Goal: Information Seeking & Learning: Learn about a topic

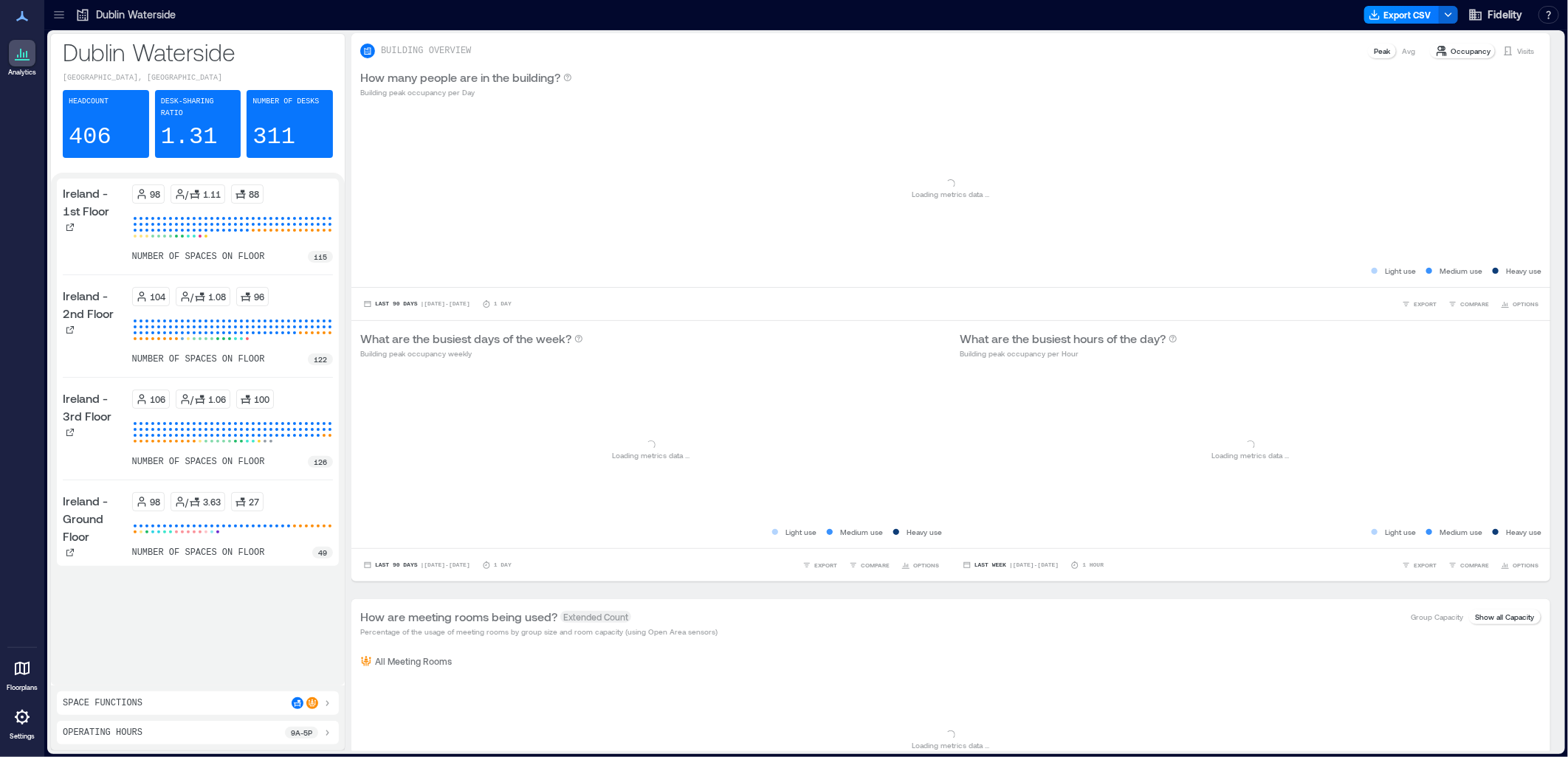
click at [277, 250] on div "number of spaces on floor 115" at bounding box center [232, 256] width 202 height 12
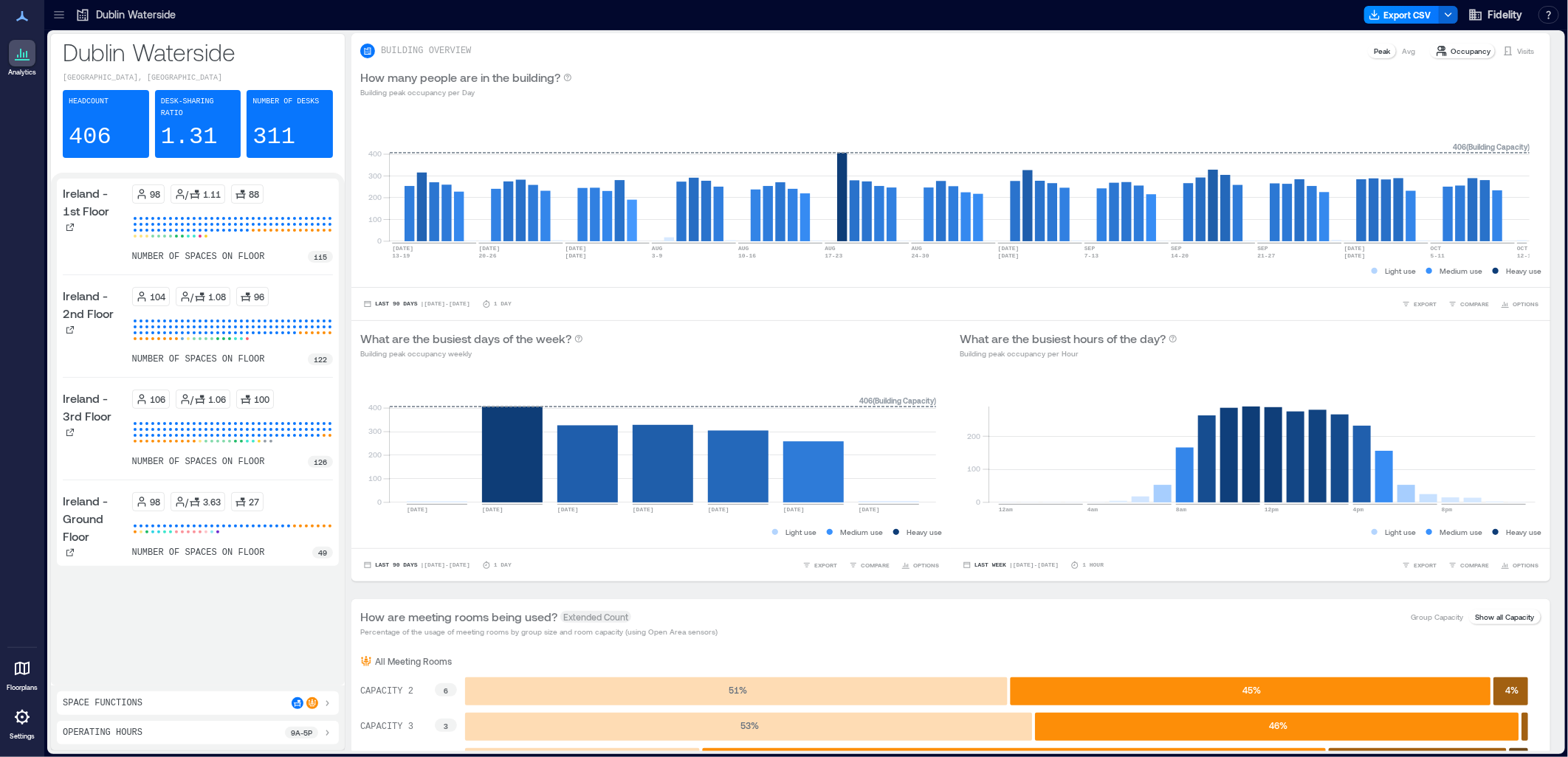
click at [290, 185] on div "98 / 1.11 88" at bounding box center [232, 194] width 202 height 19
click at [69, 13] on div at bounding box center [59, 14] width 23 height 23
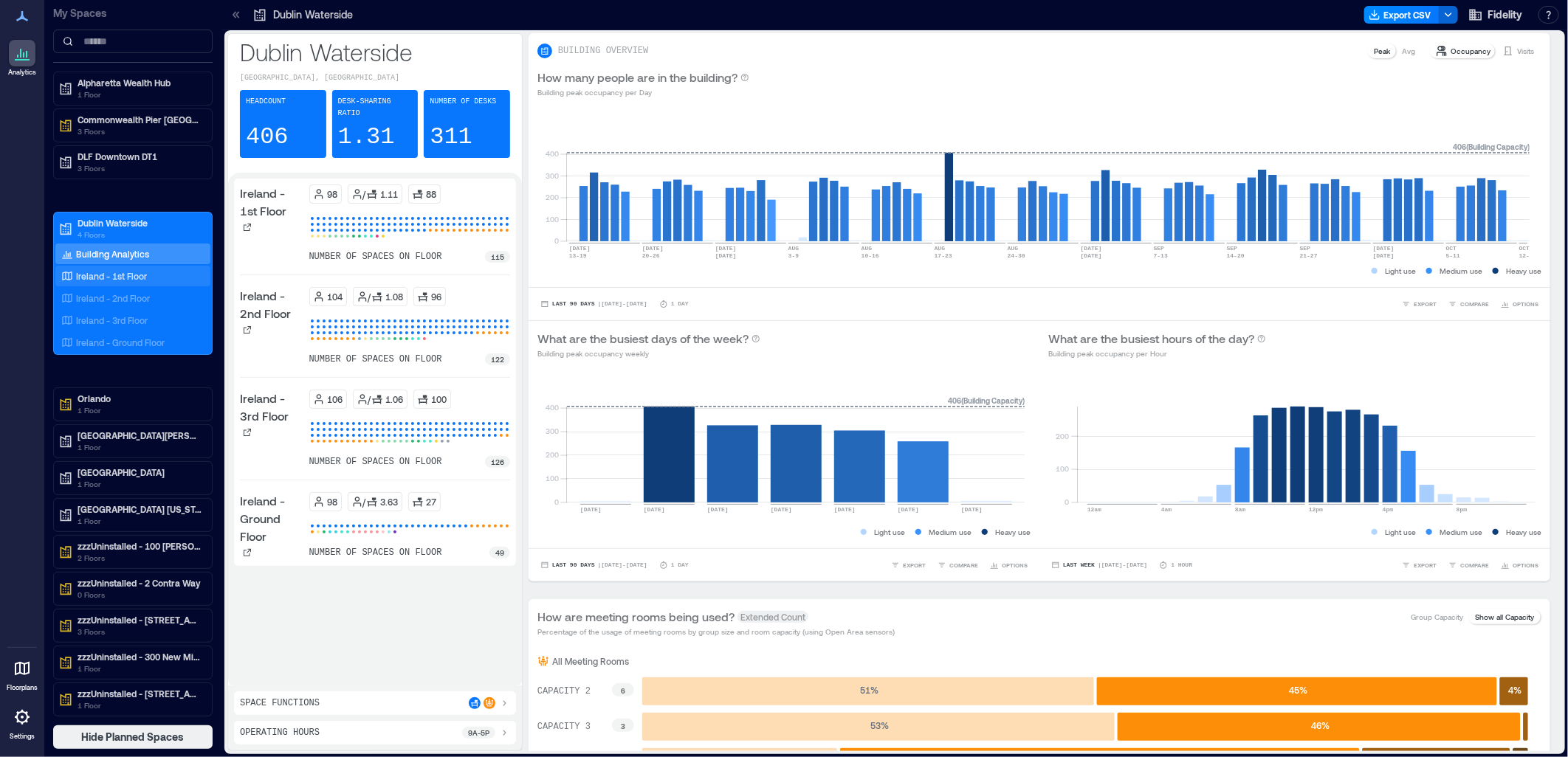
click at [129, 270] on p "Ireland - 1st Floor" at bounding box center [112, 275] width 71 height 12
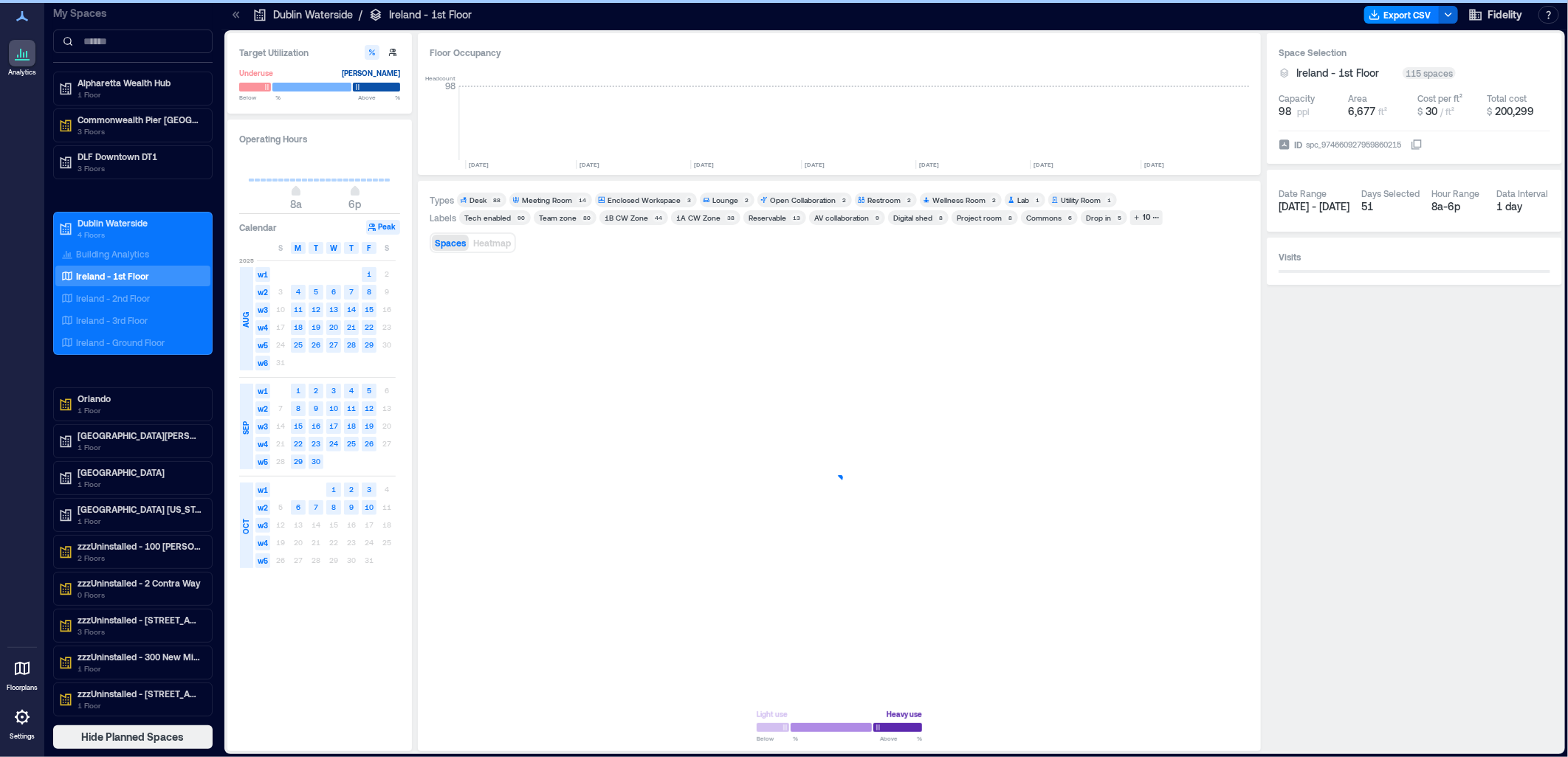
scroll to position [0, 3984]
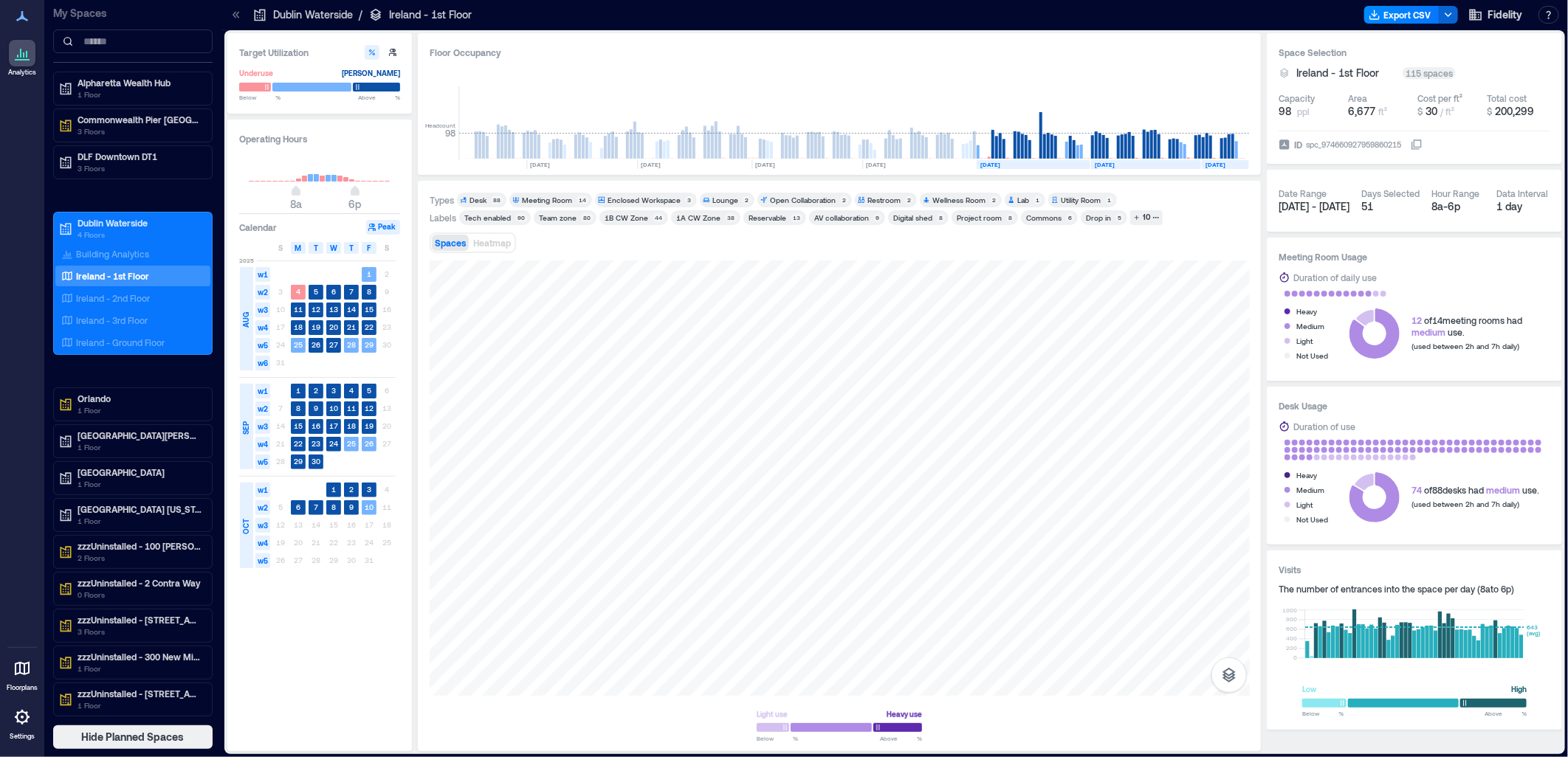
click at [1065, 756] on html "Analytics Floorplans Settings My Spaces Alpharetta Wealth Hub [GEOGRAPHIC_DATA]…" at bounding box center [784, 378] width 1568 height 757
click at [1080, 448] on div at bounding box center [839, 478] width 820 height 435
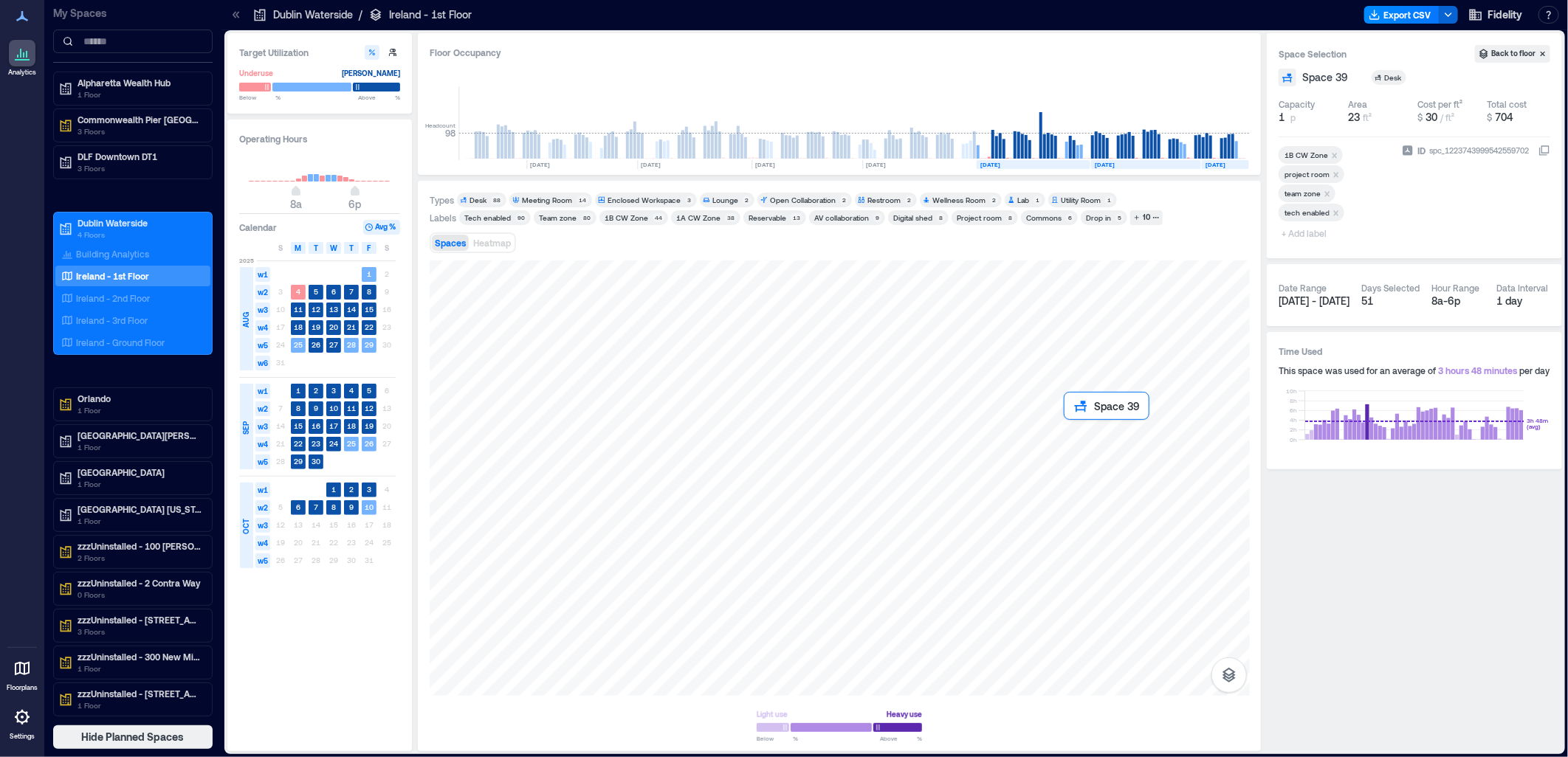
click at [1085, 445] on div at bounding box center [839, 478] width 820 height 435
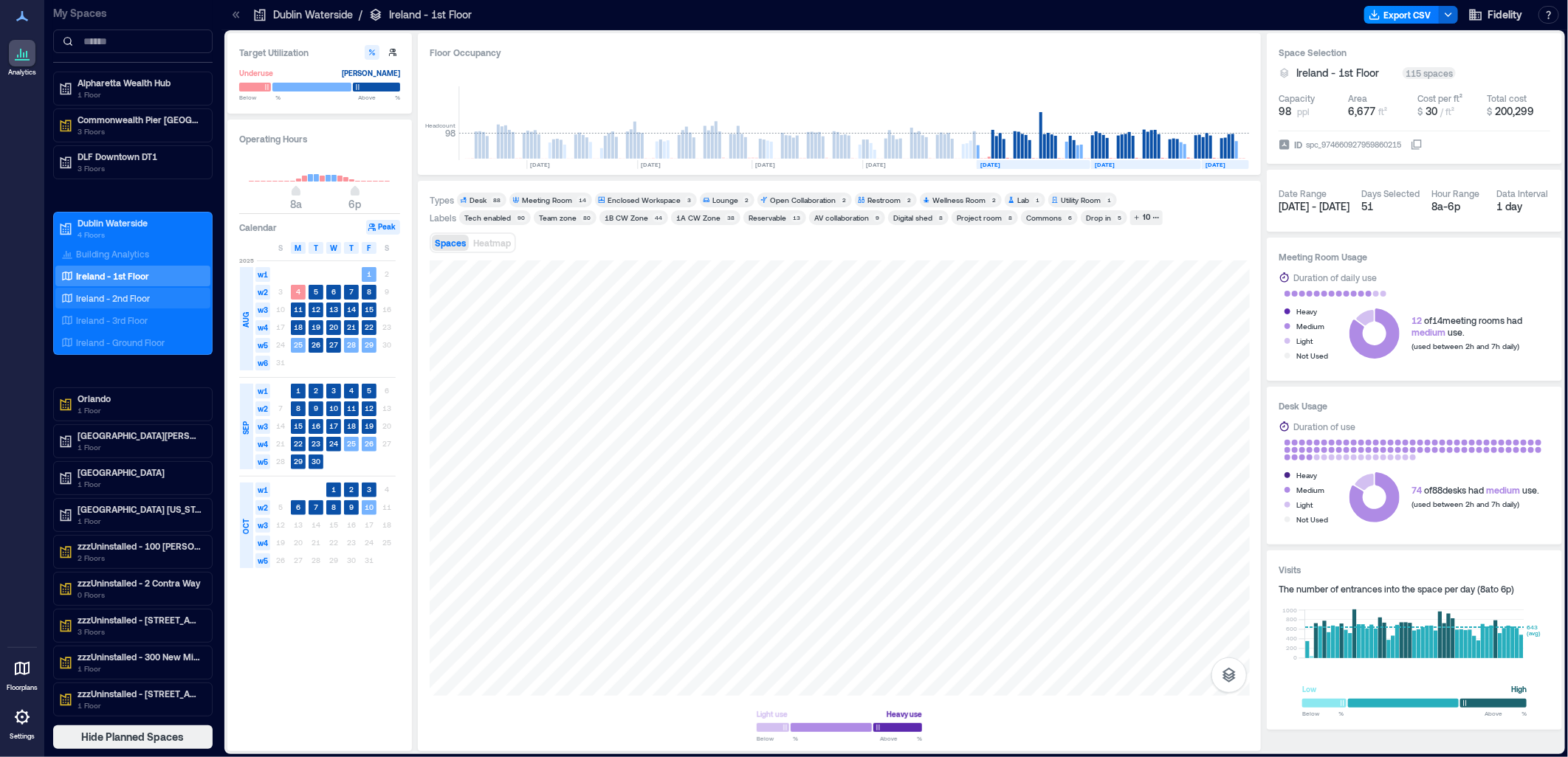
click at [105, 297] on p "Ireland - 2nd Floor" at bounding box center [113, 298] width 74 height 12
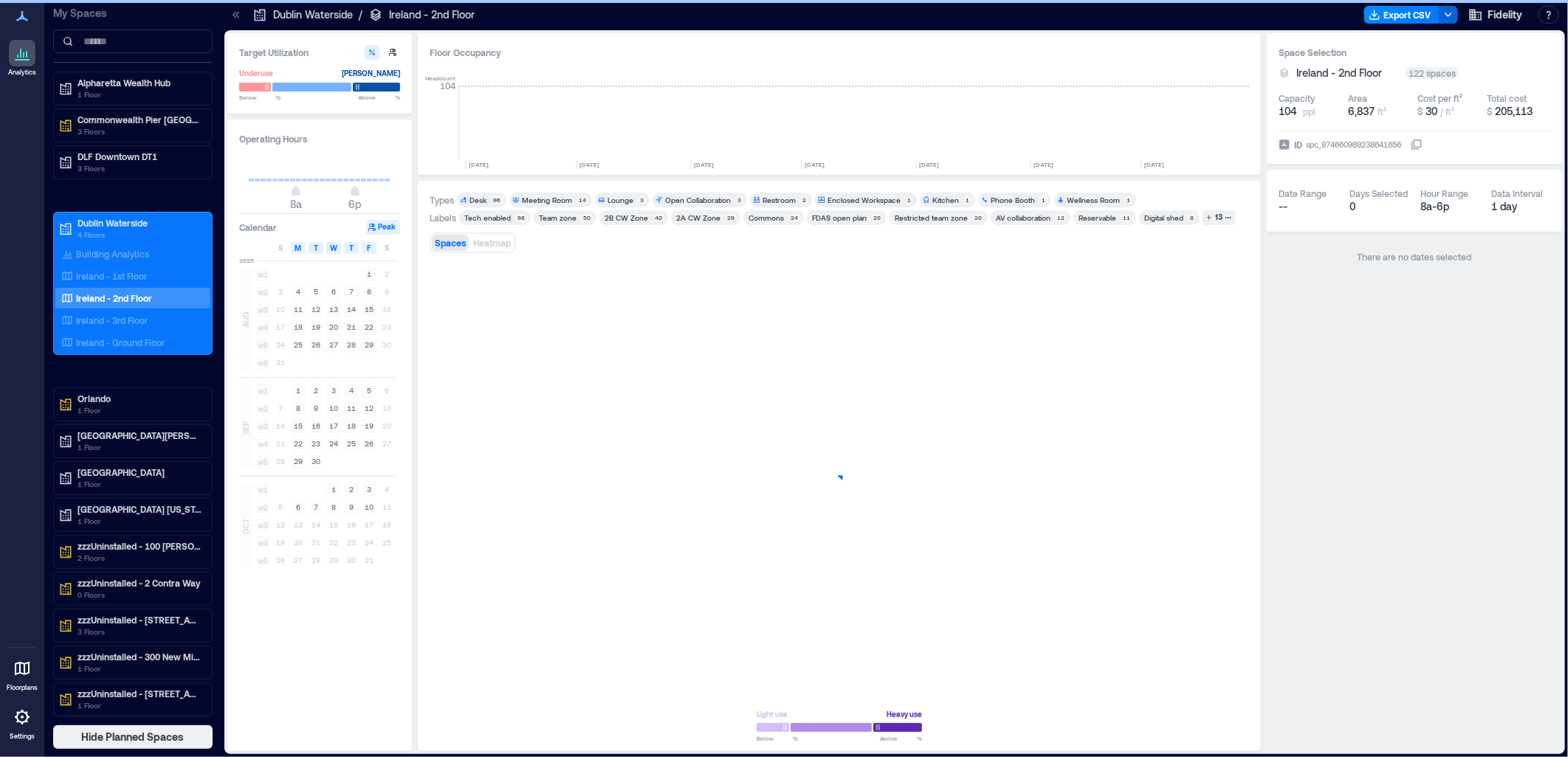
scroll to position [0, 3984]
click at [128, 314] on p "Ireland - 3rd Floor" at bounding box center [112, 319] width 71 height 12
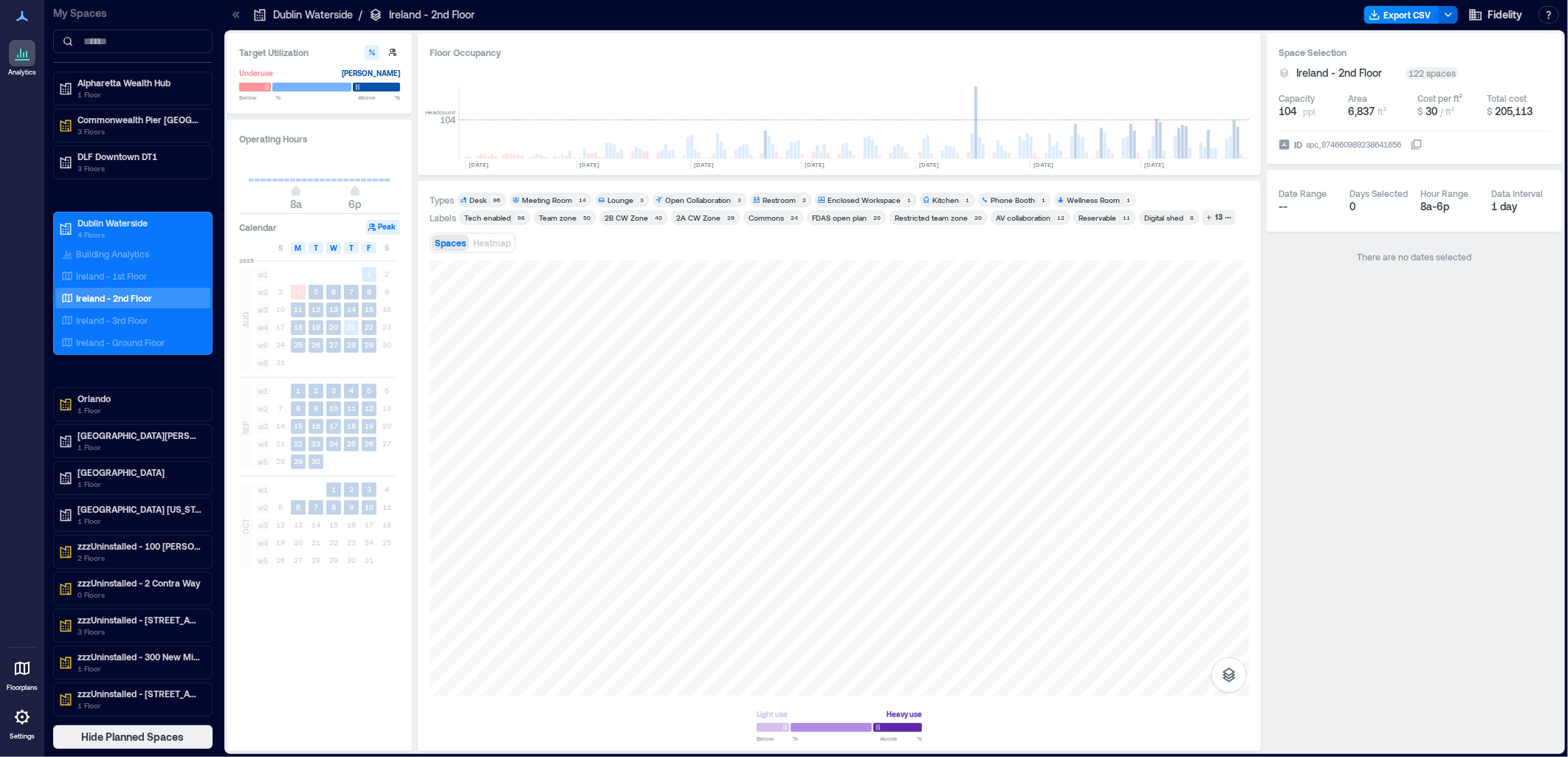
scroll to position [0, 3984]
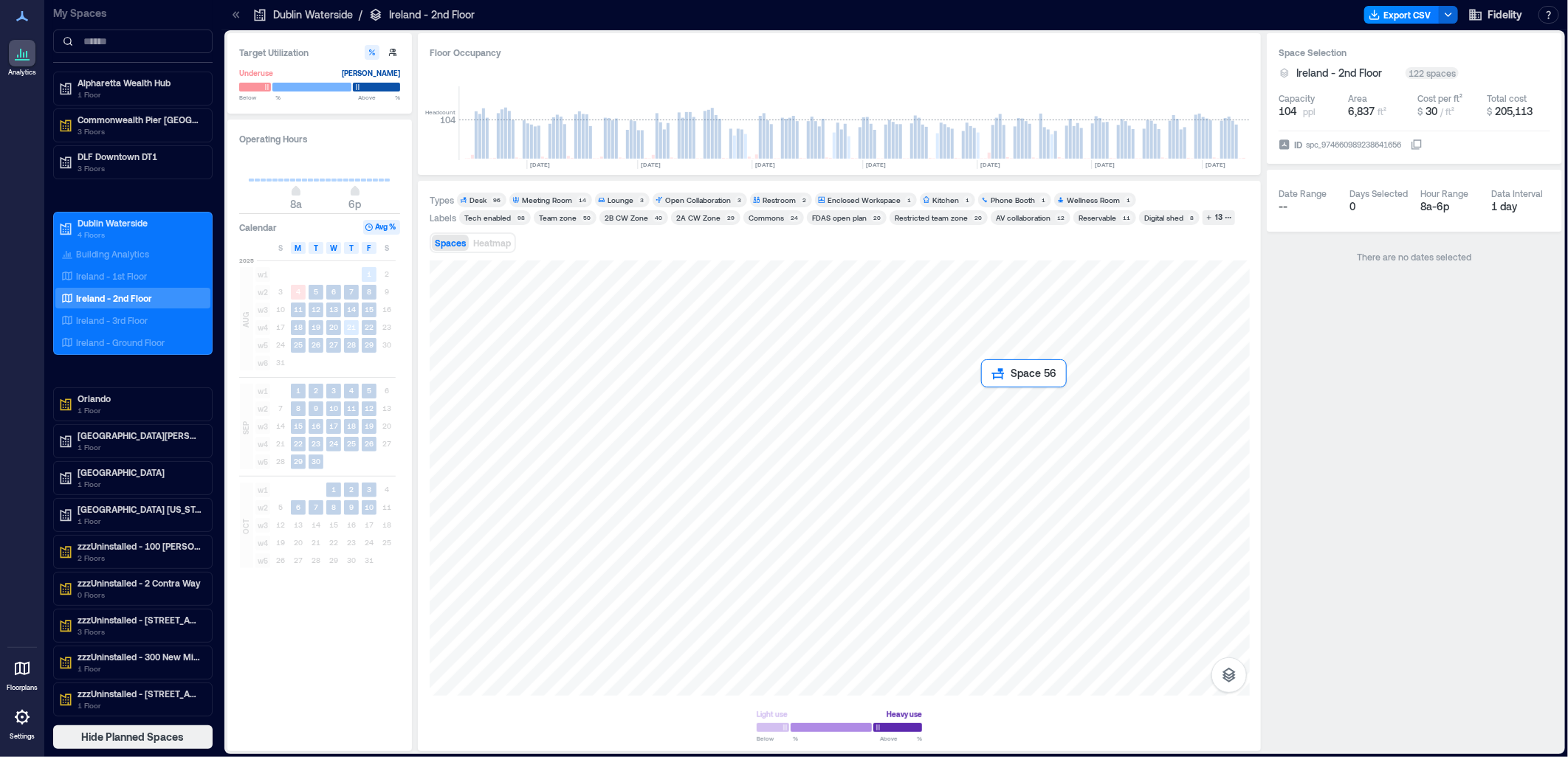
click at [1004, 406] on div at bounding box center [839, 478] width 820 height 435
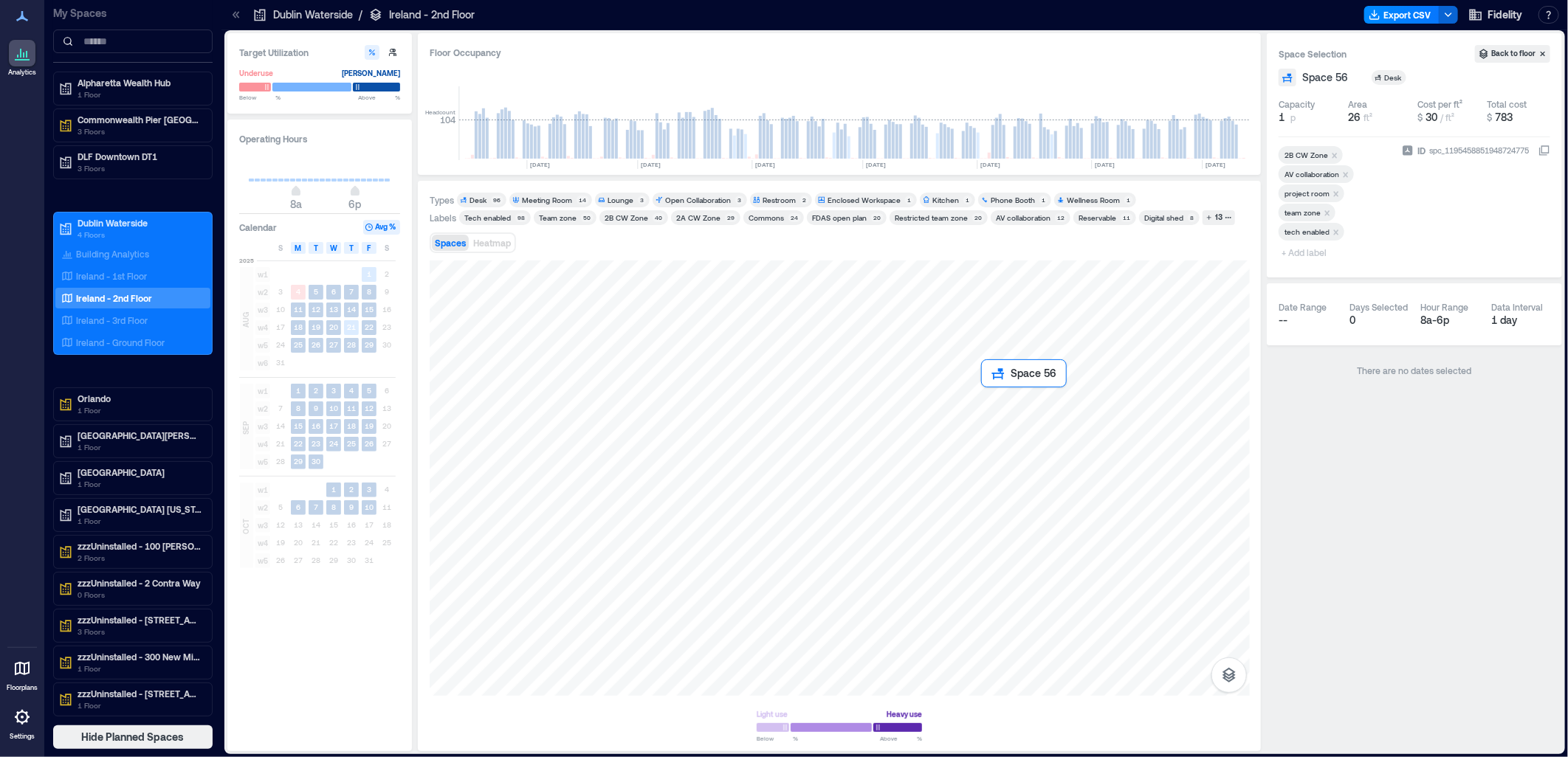
click at [1009, 405] on div at bounding box center [839, 478] width 820 height 435
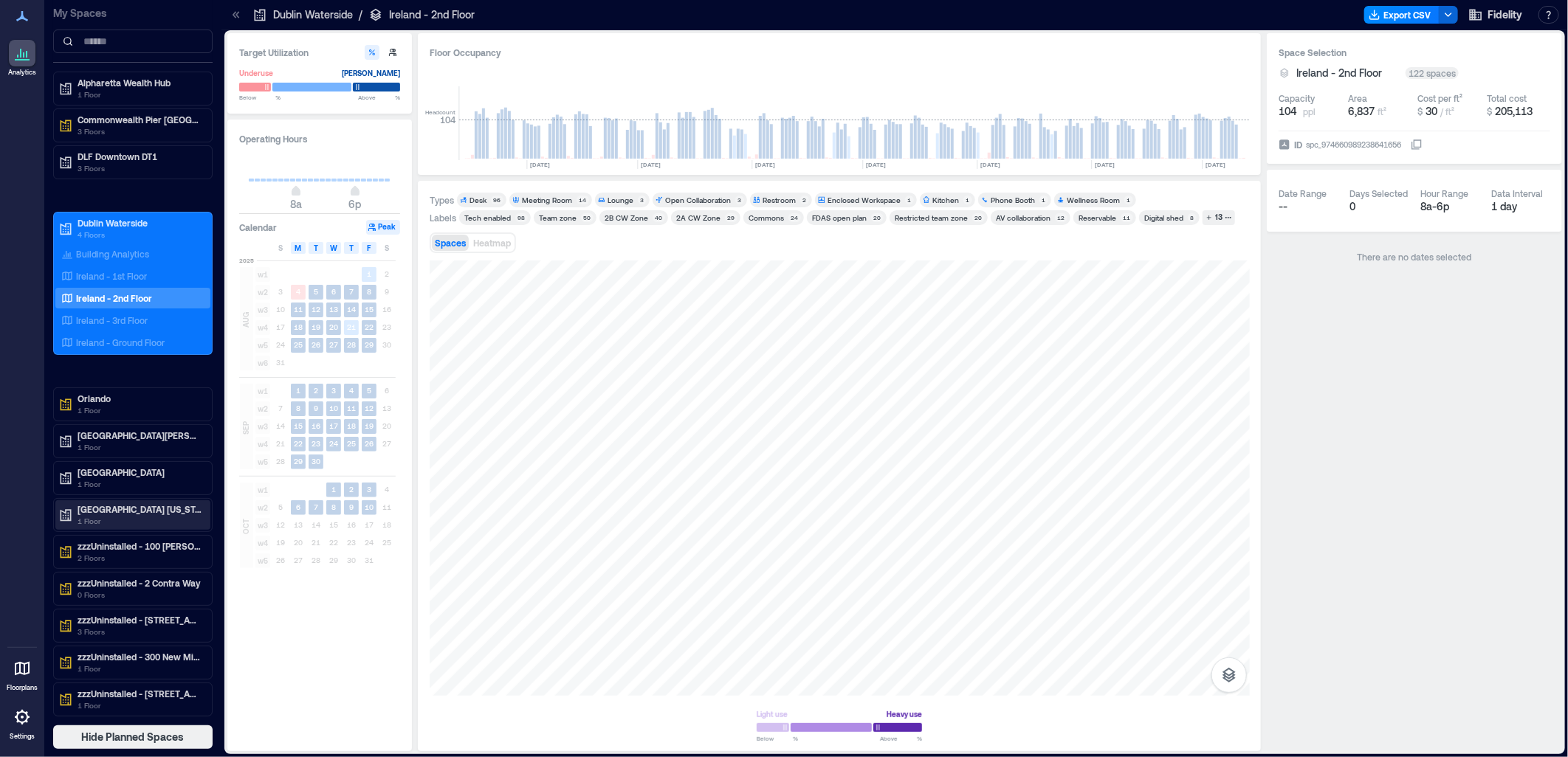
click at [133, 513] on p "[GEOGRAPHIC_DATA] [US_STATE]" at bounding box center [139, 509] width 124 height 12
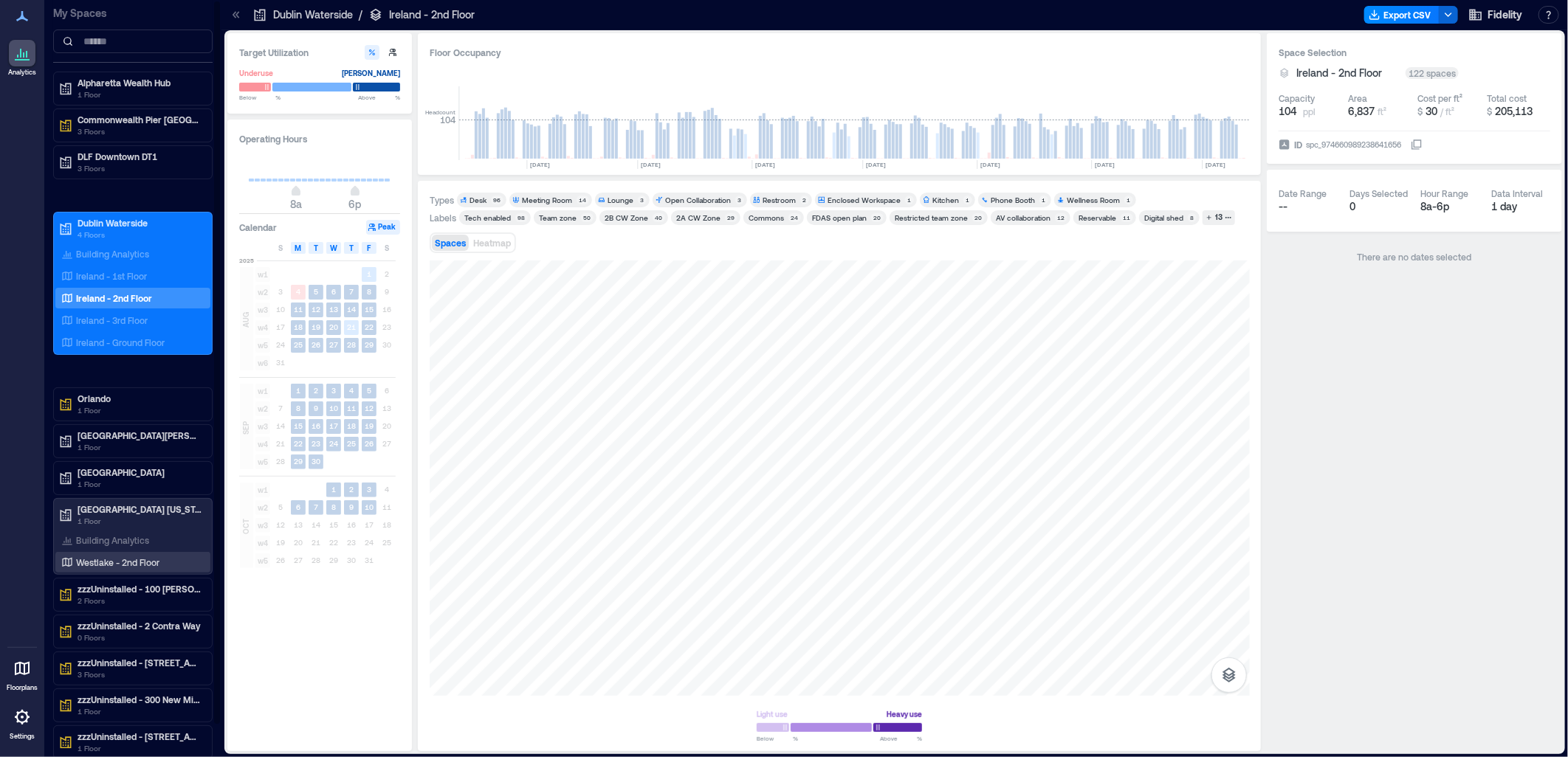
click at [105, 557] on p "Westlake - 2nd Floor" at bounding box center [118, 562] width 84 height 12
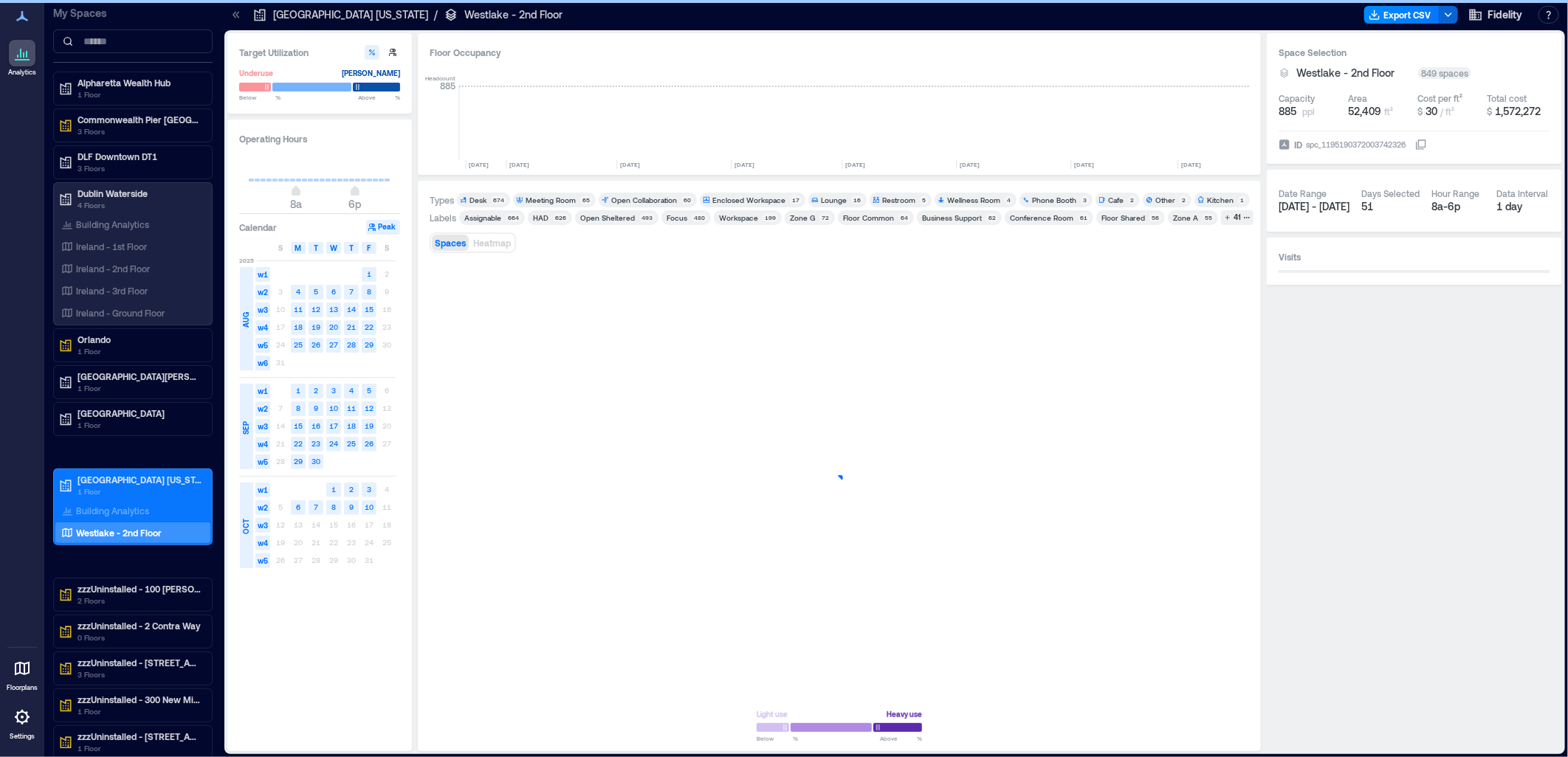
scroll to position [0, 2113]
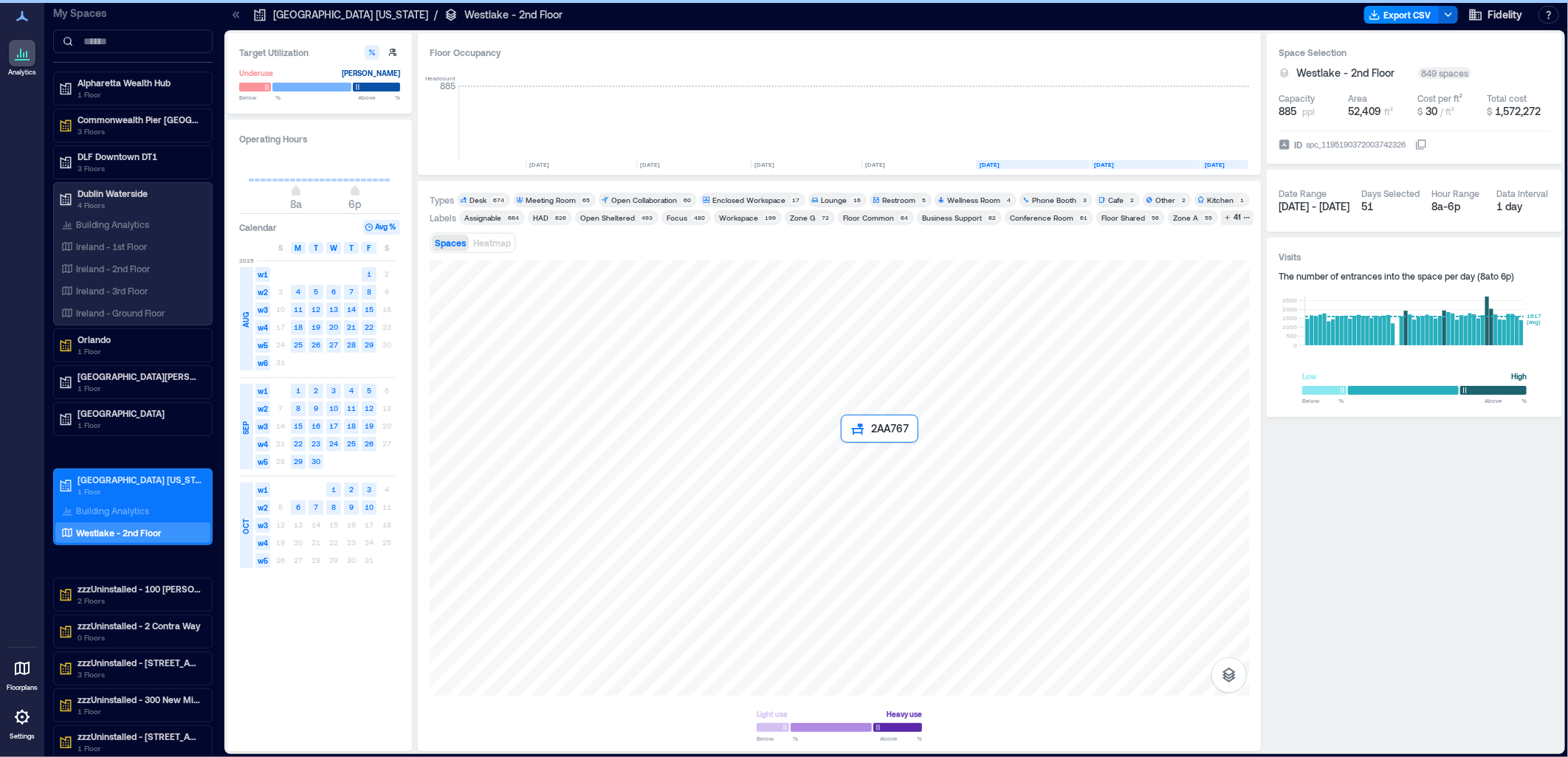
click at [842, 450] on div at bounding box center [839, 478] width 820 height 435
click at [843, 446] on div at bounding box center [839, 478] width 820 height 435
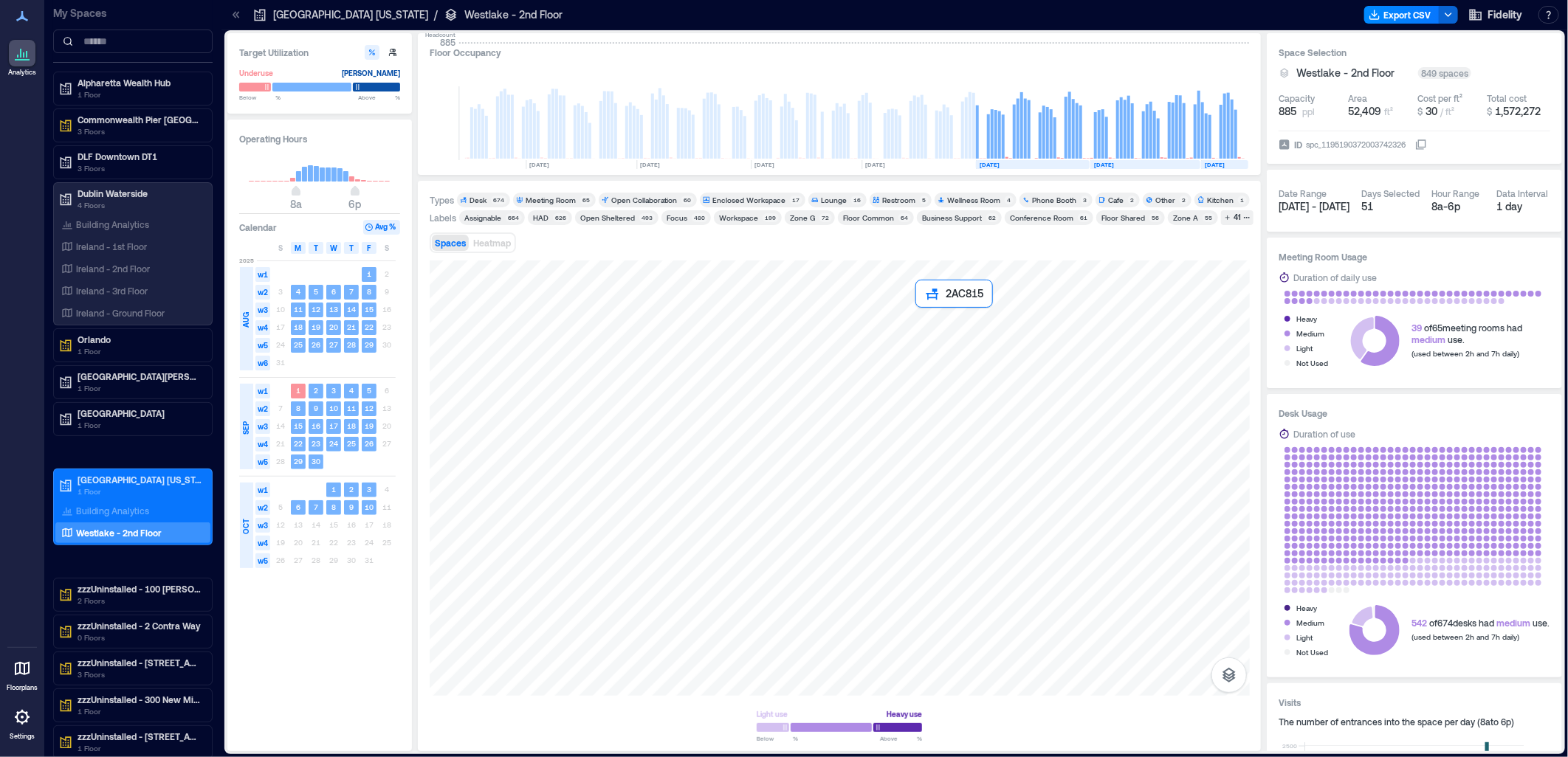
click at [917, 313] on div at bounding box center [839, 478] width 820 height 435
